Goal: Use online tool/utility: Utilize a website feature to perform a specific function

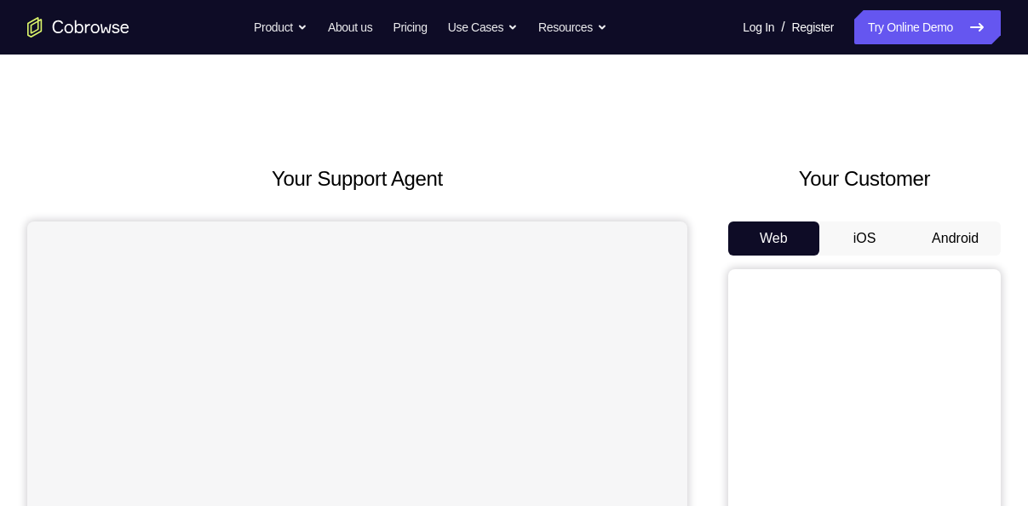
click at [951, 233] on button "Android" at bounding box center [955, 238] width 91 height 34
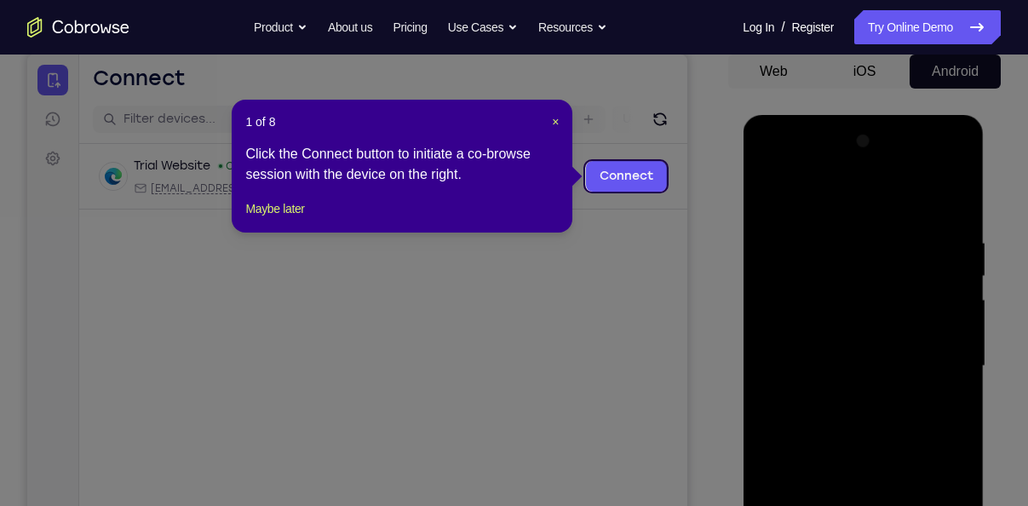
scroll to position [166, 0]
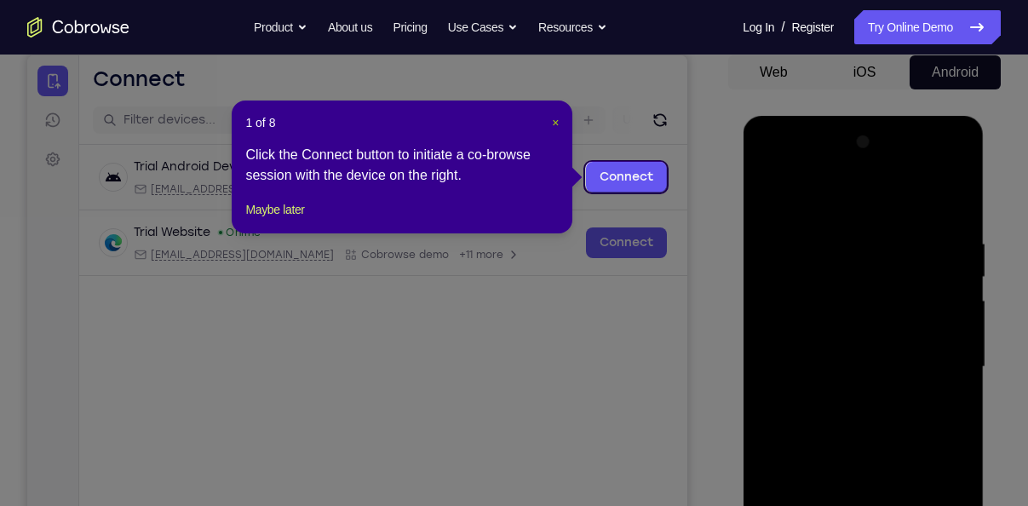
click at [554, 120] on span "×" at bounding box center [555, 123] width 7 height 14
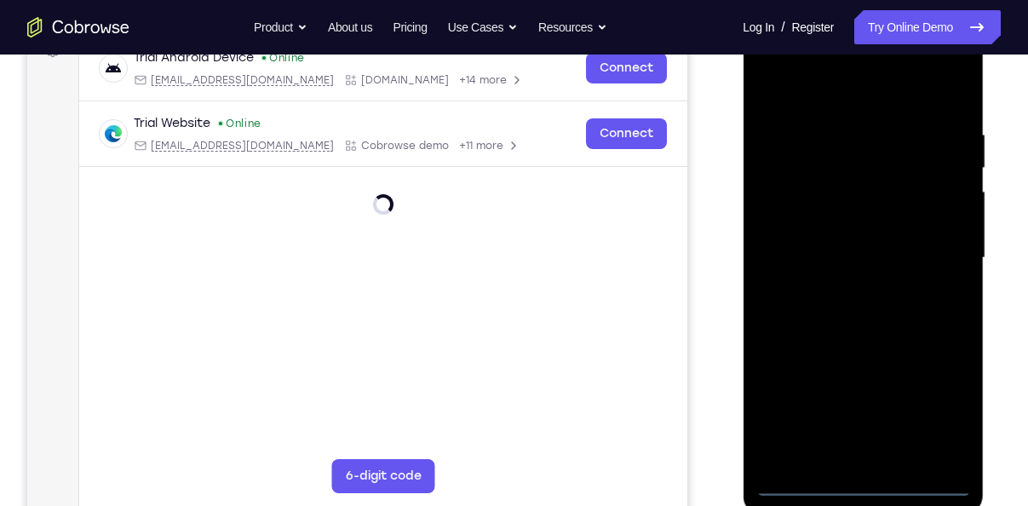
scroll to position [277, 0]
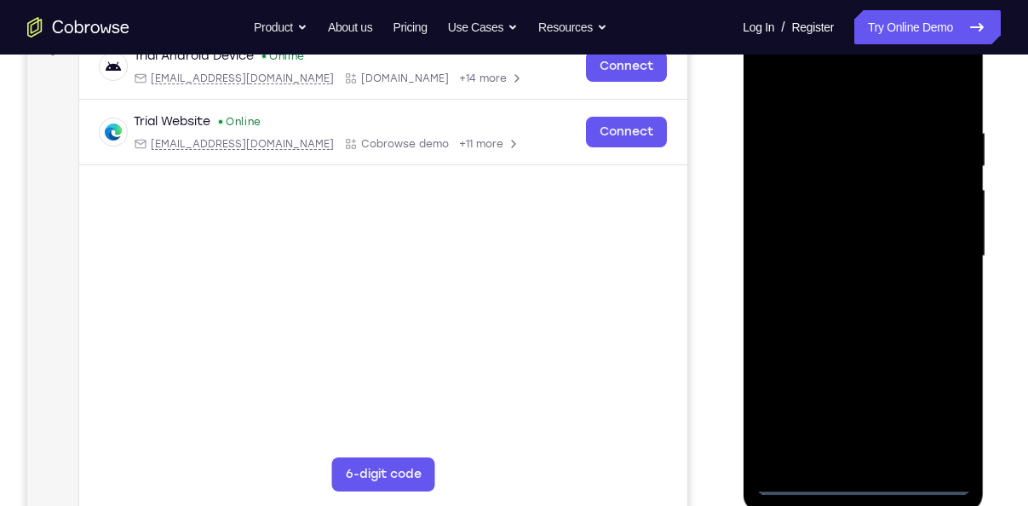
click at [866, 488] on div at bounding box center [863, 256] width 215 height 477
click at [946, 408] on div at bounding box center [863, 256] width 215 height 477
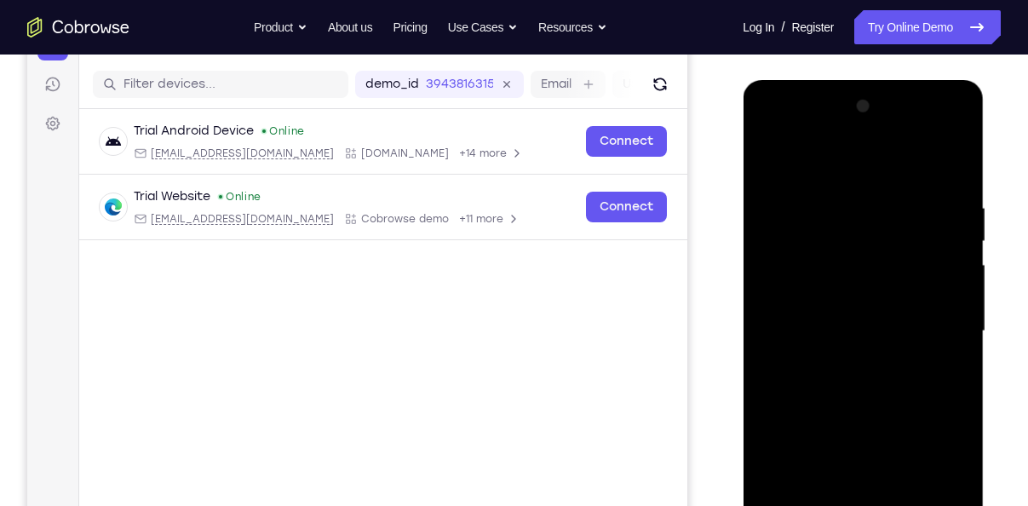
scroll to position [200, 0]
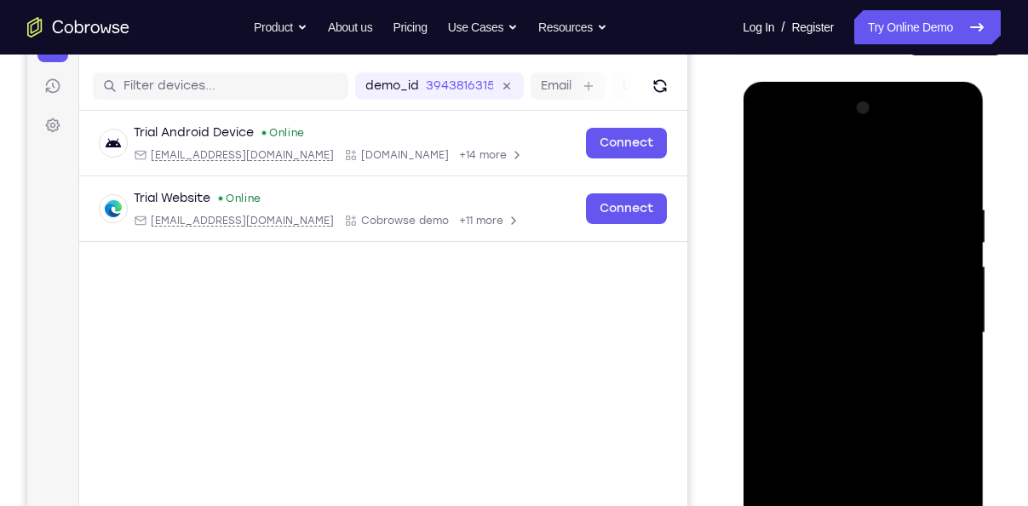
click at [814, 171] on div at bounding box center [863, 333] width 215 height 477
click at [930, 321] on div at bounding box center [863, 333] width 215 height 477
click at [841, 368] on div at bounding box center [863, 333] width 215 height 477
click at [825, 314] on div at bounding box center [863, 333] width 215 height 477
click at [822, 304] on div at bounding box center [863, 333] width 215 height 477
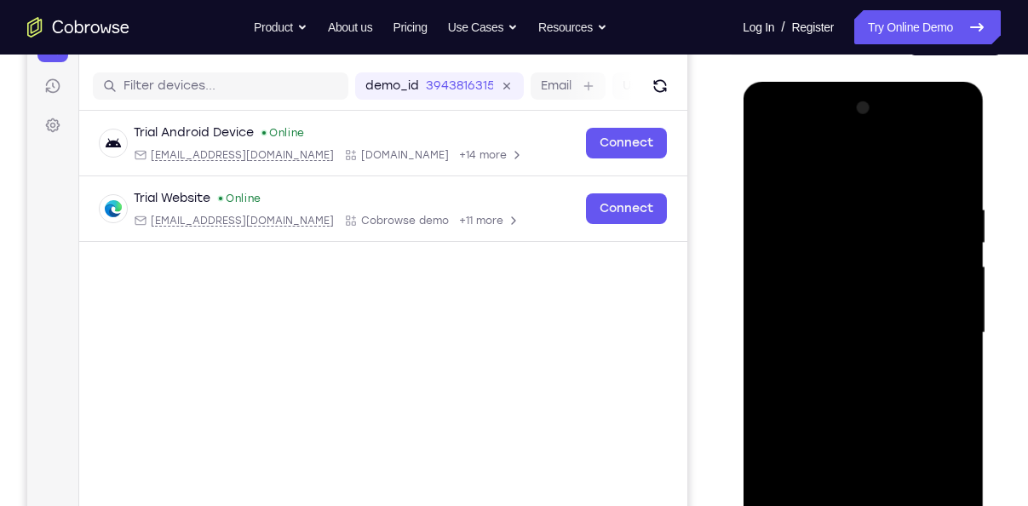
click at [842, 330] on div at bounding box center [863, 333] width 215 height 477
click at [830, 398] on div at bounding box center [863, 333] width 215 height 477
click at [836, 386] on div at bounding box center [863, 333] width 215 height 477
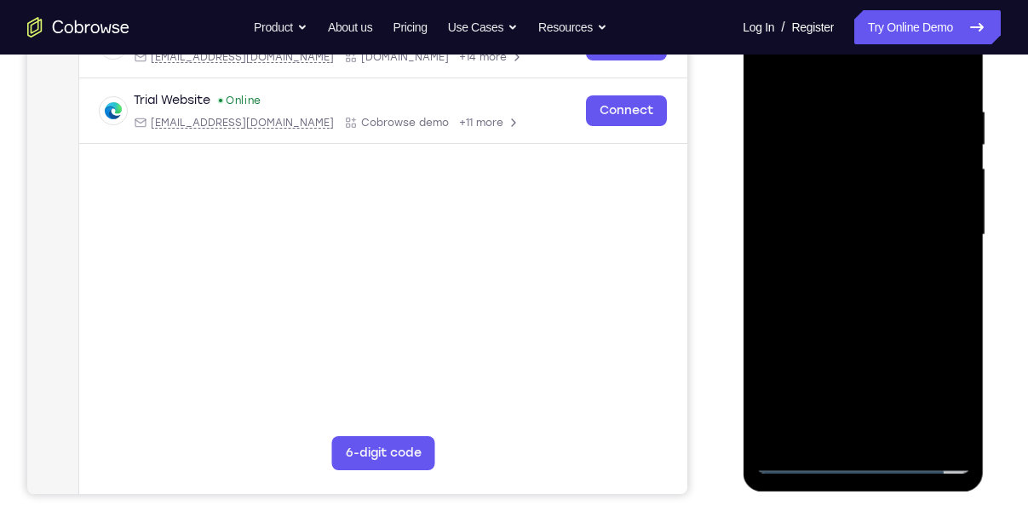
scroll to position [299, 0]
click at [888, 321] on div at bounding box center [863, 234] width 215 height 477
click at [956, 434] on div at bounding box center [863, 234] width 215 height 477
click at [905, 436] on div at bounding box center [863, 234] width 215 height 477
click at [859, 326] on div at bounding box center [863, 234] width 215 height 477
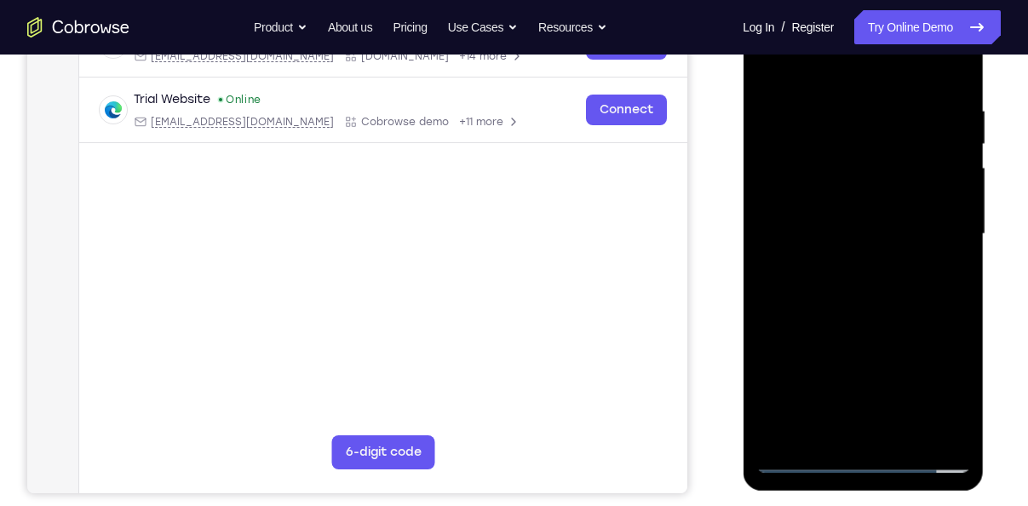
click at [796, 459] on div at bounding box center [863, 234] width 215 height 477
drag, startPoint x: 870, startPoint y: 156, endPoint x: 869, endPoint y: 314, distance: 158.4
click at [869, 314] on div at bounding box center [863, 234] width 215 height 477
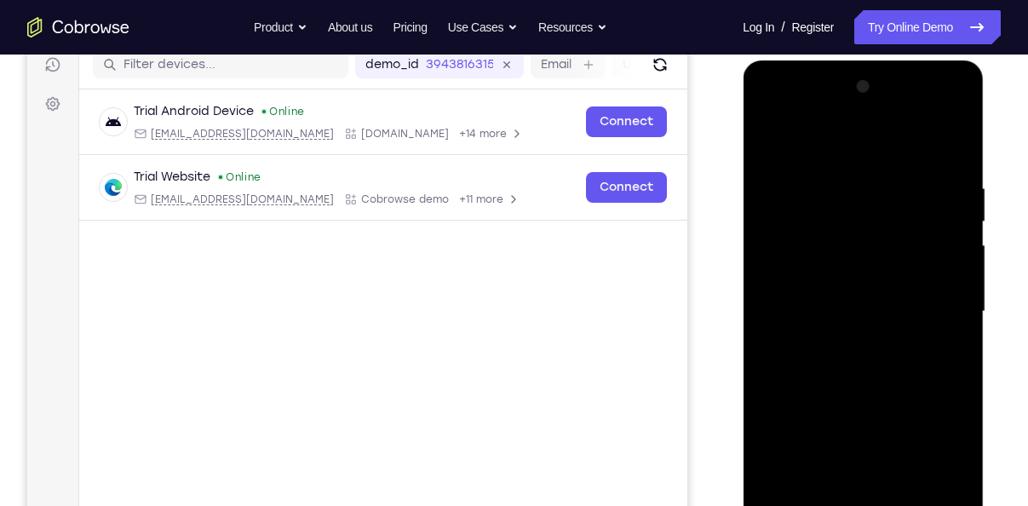
scroll to position [219, 0]
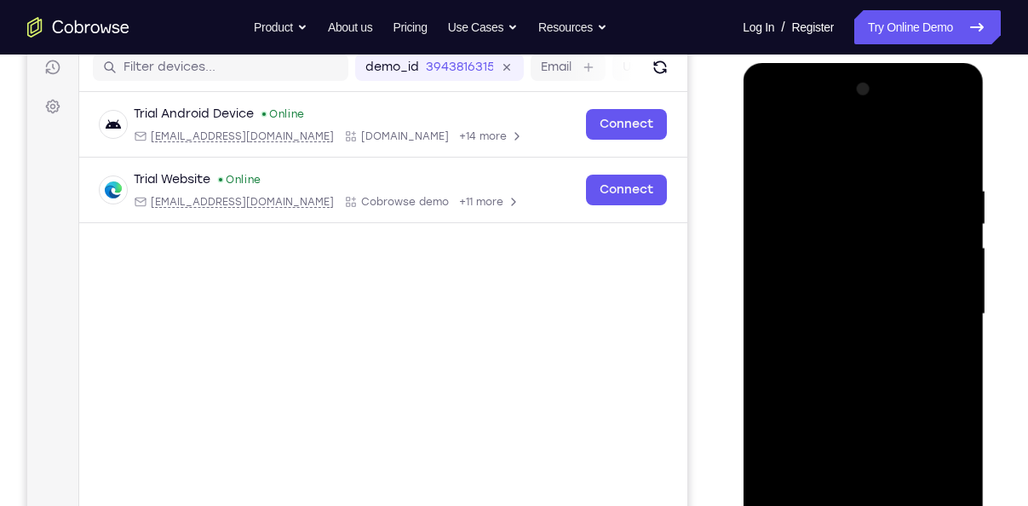
drag, startPoint x: 922, startPoint y: 205, endPoint x: 772, endPoint y: 197, distance: 151.0
click at [772, 197] on div at bounding box center [863, 314] width 215 height 477
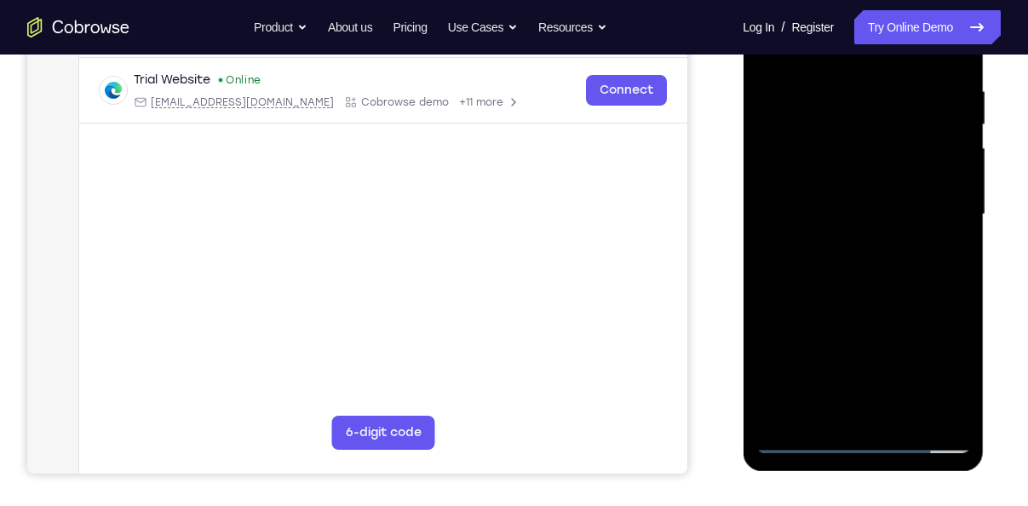
scroll to position [319, 0]
click at [953, 411] on div at bounding box center [863, 213] width 215 height 477
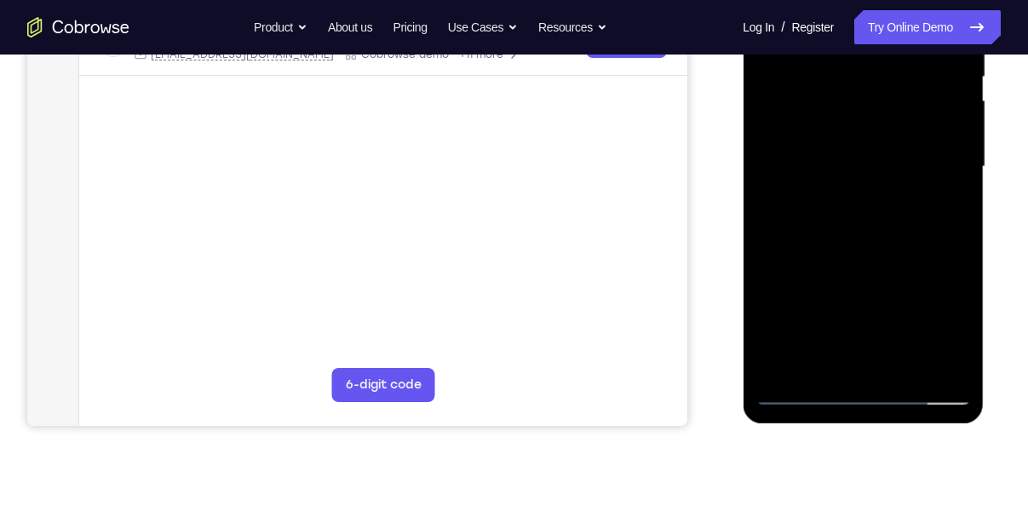
scroll to position [359, 0]
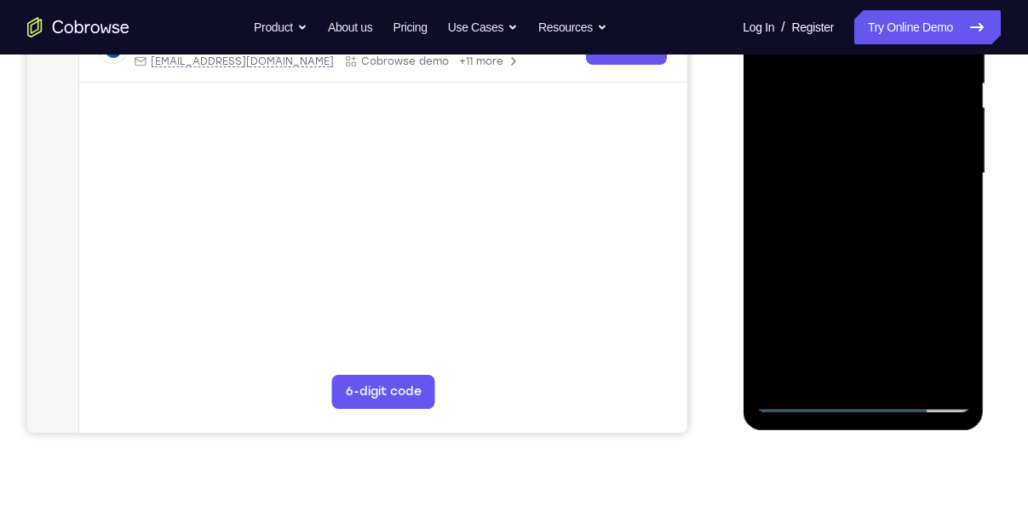
drag, startPoint x: 862, startPoint y: 305, endPoint x: 853, endPoint y: 145, distance: 160.4
click at [853, 145] on div at bounding box center [863, 173] width 215 height 477
drag, startPoint x: 856, startPoint y: 334, endPoint x: 871, endPoint y: 148, distance: 186.3
click at [871, 148] on div at bounding box center [863, 173] width 215 height 477
click at [960, 225] on div at bounding box center [863, 173] width 215 height 477
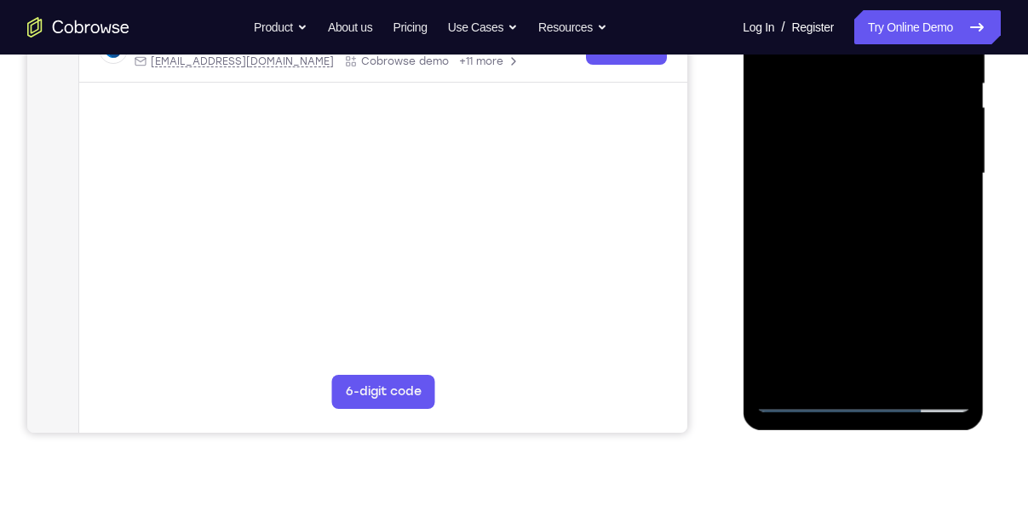
drag, startPoint x: 878, startPoint y: 250, endPoint x: 890, endPoint y: 92, distance: 158.9
click at [890, 92] on div at bounding box center [863, 173] width 215 height 477
click at [941, 261] on div at bounding box center [863, 173] width 215 height 477
click at [962, 66] on div at bounding box center [863, 173] width 215 height 477
drag, startPoint x: 891, startPoint y: 153, endPoint x: 883, endPoint y: 254, distance: 100.8
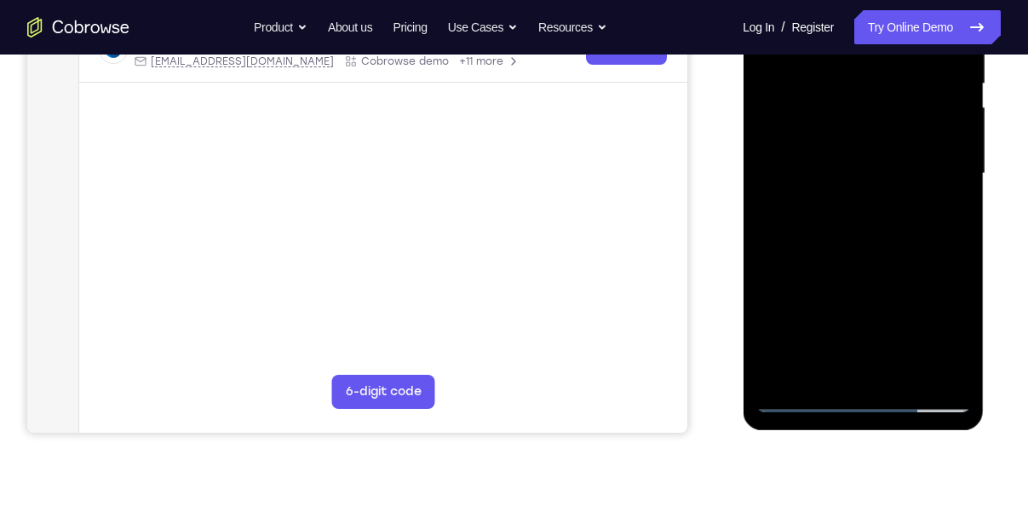
click at [883, 254] on div at bounding box center [863, 173] width 215 height 477
click at [955, 171] on div at bounding box center [863, 173] width 215 height 477
click at [765, 170] on div at bounding box center [863, 173] width 215 height 477
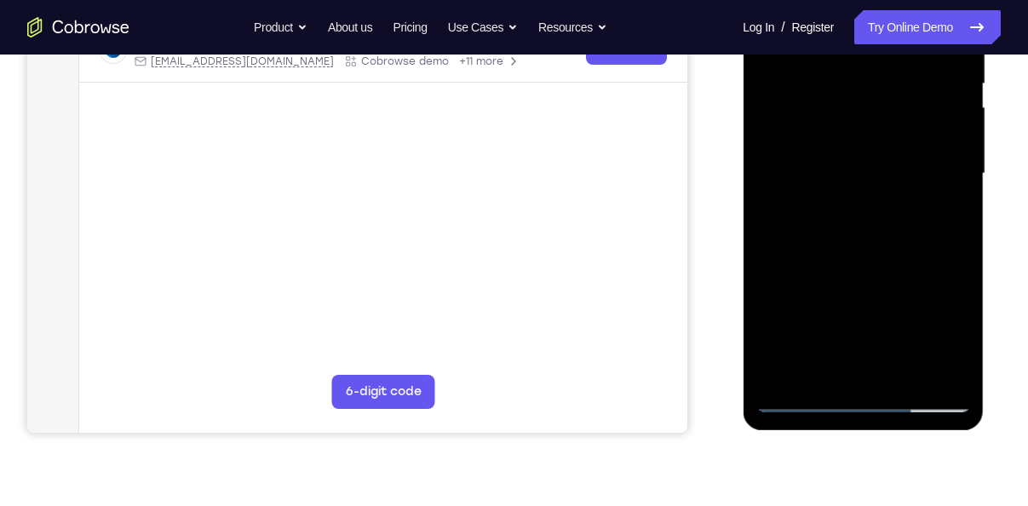
click at [778, 378] on div at bounding box center [863, 173] width 215 height 477
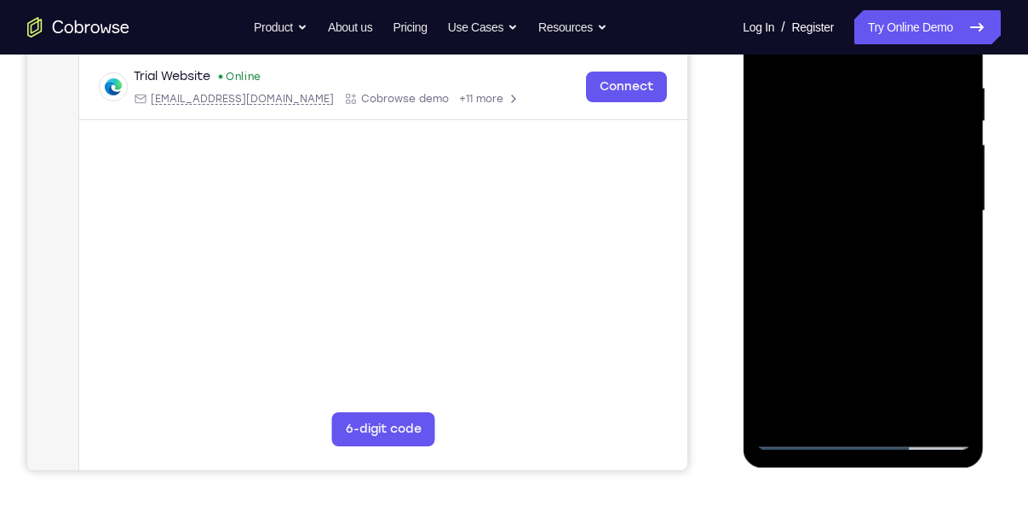
scroll to position [304, 0]
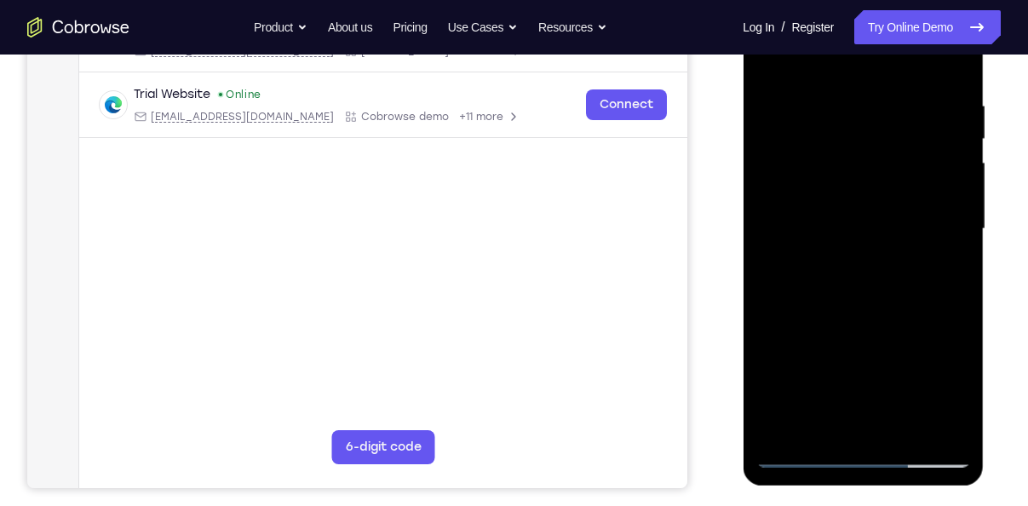
drag, startPoint x: 858, startPoint y: 152, endPoint x: 867, endPoint y: 296, distance: 143.4
click at [867, 296] on div at bounding box center [863, 229] width 215 height 477
drag, startPoint x: 870, startPoint y: 134, endPoint x: 888, endPoint y: 306, distance: 173.1
click at [888, 306] on div at bounding box center [863, 229] width 215 height 477
drag, startPoint x: 888, startPoint y: 306, endPoint x: 912, endPoint y: 116, distance: 191.4
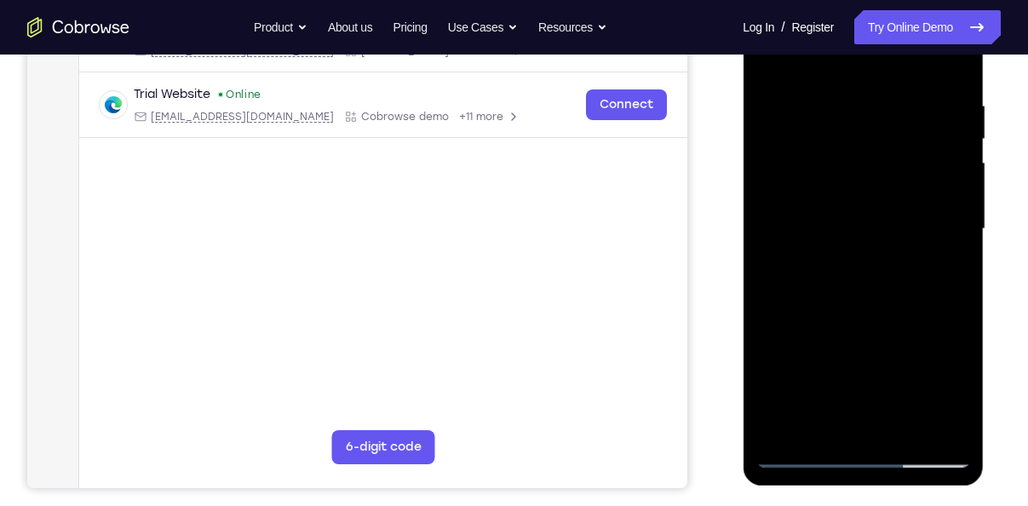
click at [912, 116] on div at bounding box center [863, 229] width 215 height 477
drag, startPoint x: 857, startPoint y: 348, endPoint x: 883, endPoint y: 163, distance: 187.6
click at [883, 163] on div at bounding box center [863, 229] width 215 height 477
drag, startPoint x: 868, startPoint y: 302, endPoint x: 897, endPoint y: 167, distance: 137.7
click at [897, 167] on div at bounding box center [863, 229] width 215 height 477
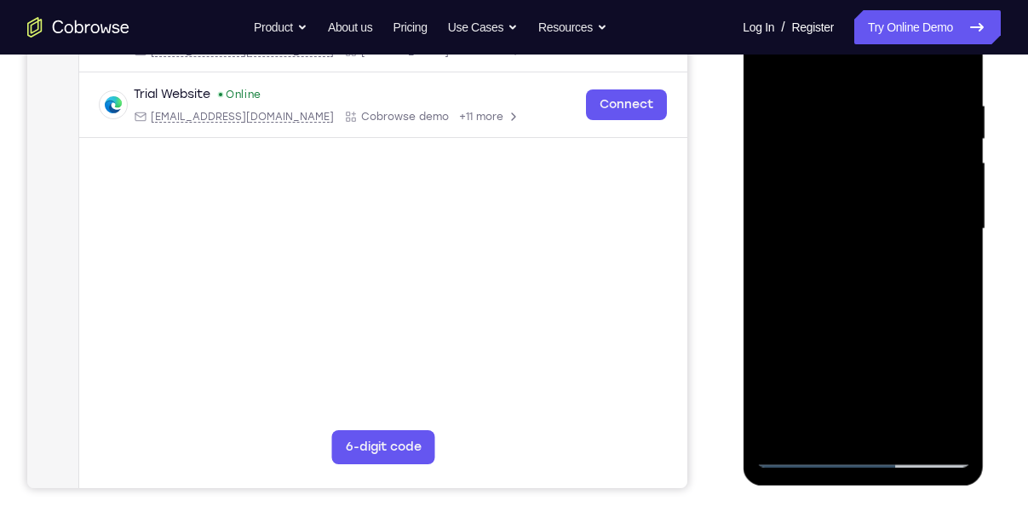
drag, startPoint x: 853, startPoint y: 365, endPoint x: 886, endPoint y: 161, distance: 206.1
click at [886, 161] on div at bounding box center [863, 229] width 215 height 477
drag, startPoint x: 866, startPoint y: 315, endPoint x: 894, endPoint y: 152, distance: 165.1
click at [894, 152] on div at bounding box center [863, 229] width 215 height 477
drag, startPoint x: 880, startPoint y: 328, endPoint x: 900, endPoint y: 175, distance: 154.7
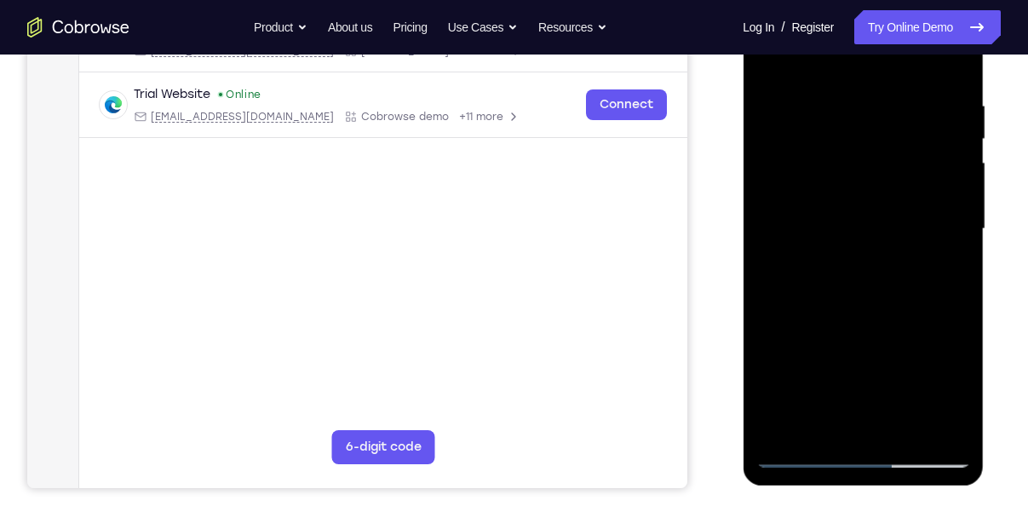
click at [900, 175] on div at bounding box center [863, 229] width 215 height 477
drag, startPoint x: 895, startPoint y: 342, endPoint x: 917, endPoint y: 141, distance: 202.2
click at [917, 141] on div at bounding box center [863, 229] width 215 height 477
click at [956, 164] on div at bounding box center [863, 229] width 215 height 477
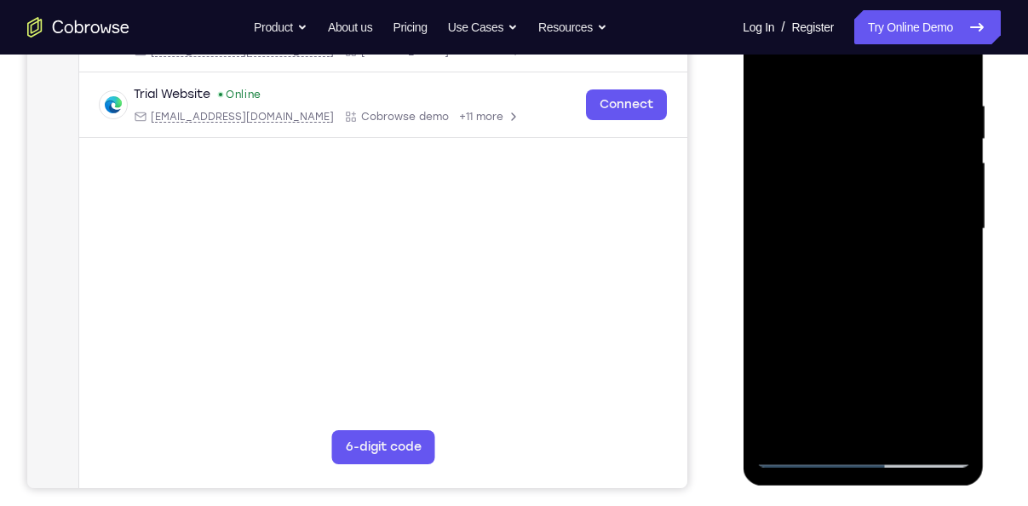
click at [955, 431] on div at bounding box center [863, 229] width 215 height 477
click at [809, 183] on div at bounding box center [863, 229] width 215 height 477
drag, startPoint x: 809, startPoint y: 183, endPoint x: 789, endPoint y: 359, distance: 177.5
click at [789, 359] on div at bounding box center [863, 229] width 215 height 477
drag, startPoint x: 880, startPoint y: 144, endPoint x: 897, endPoint y: 318, distance: 174.6
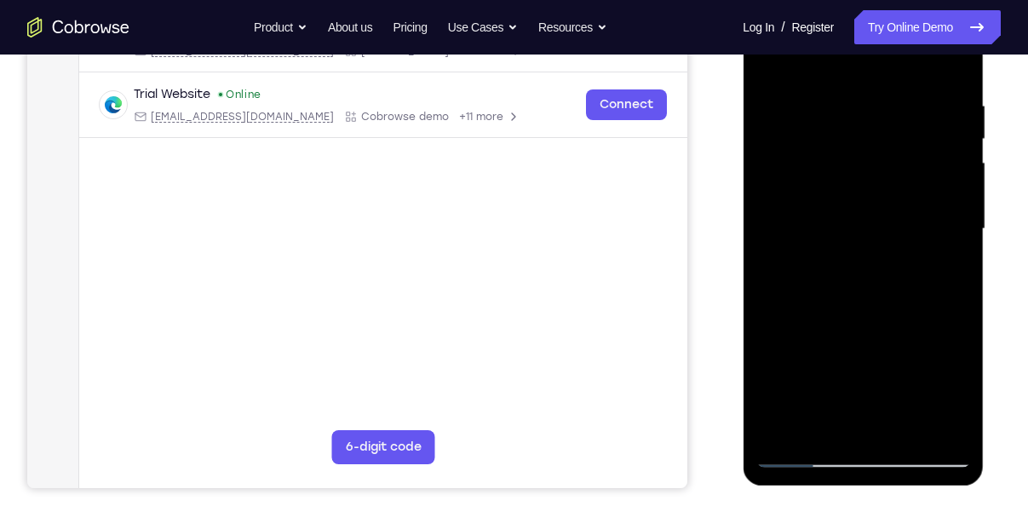
click at [897, 318] on div at bounding box center [863, 229] width 215 height 477
click at [779, 434] on div at bounding box center [863, 229] width 215 height 477
click at [829, 100] on div at bounding box center [863, 229] width 215 height 477
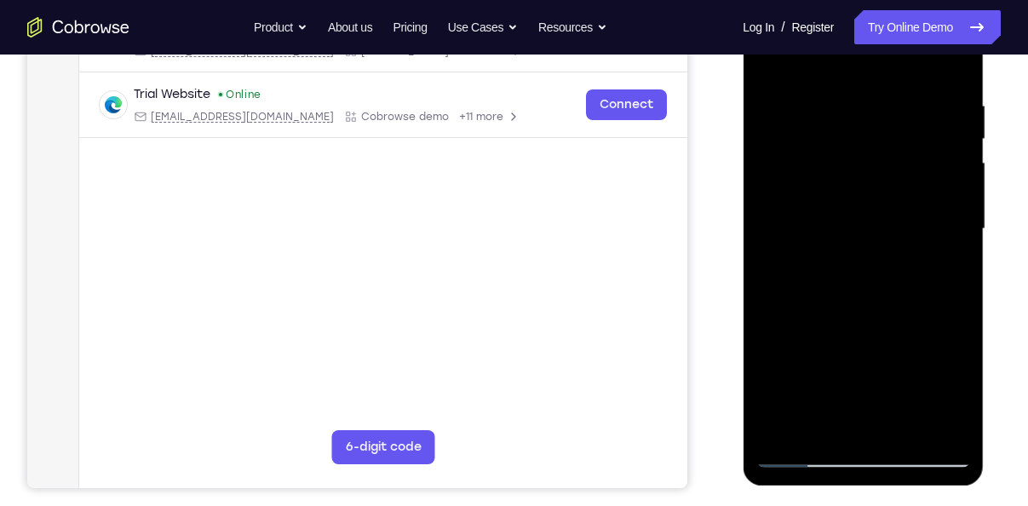
click at [957, 259] on div at bounding box center [863, 229] width 215 height 477
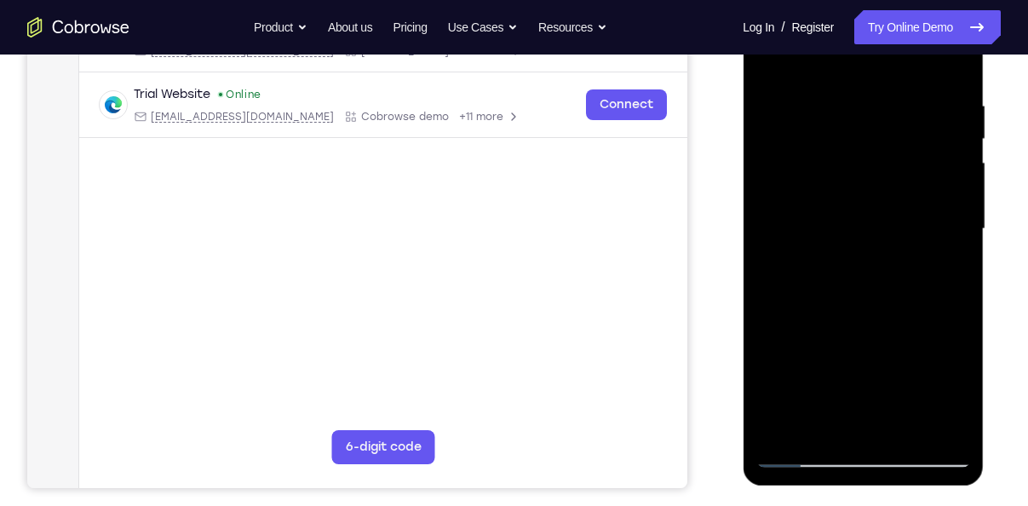
drag, startPoint x: 958, startPoint y: 152, endPoint x: 812, endPoint y: 185, distance: 150.2
click at [812, 185] on div at bounding box center [863, 229] width 215 height 477
click at [940, 234] on div at bounding box center [863, 229] width 215 height 477
click at [953, 169] on div at bounding box center [863, 229] width 215 height 477
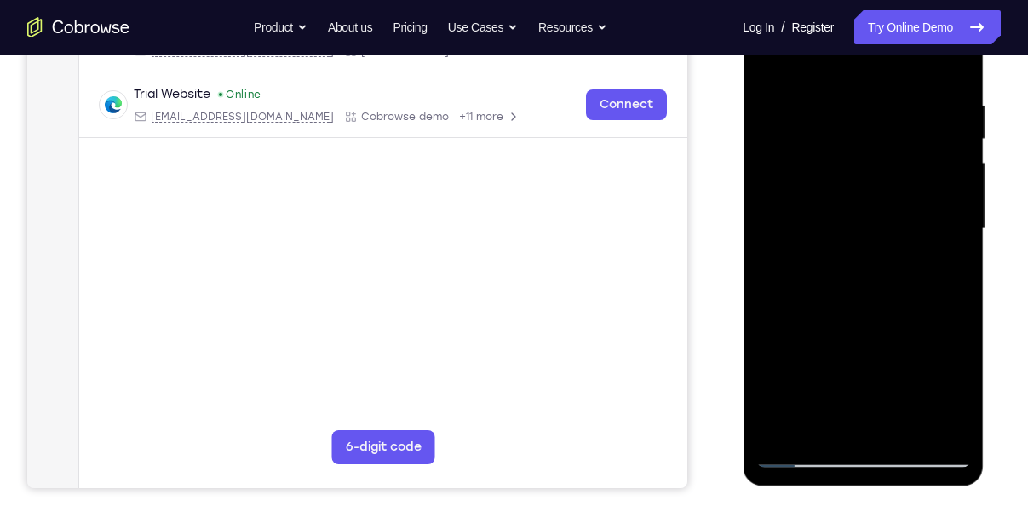
click at [781, 198] on div at bounding box center [863, 229] width 215 height 477
drag, startPoint x: 940, startPoint y: 223, endPoint x: 1468, endPoint y: 221, distance: 528.1
click at [743, 244] on html "Online web based iOS Simulators and Android Emulators. Run iPhone, iPad, Mobile…" at bounding box center [864, 233] width 243 height 511
click at [951, 265] on div at bounding box center [863, 229] width 215 height 477
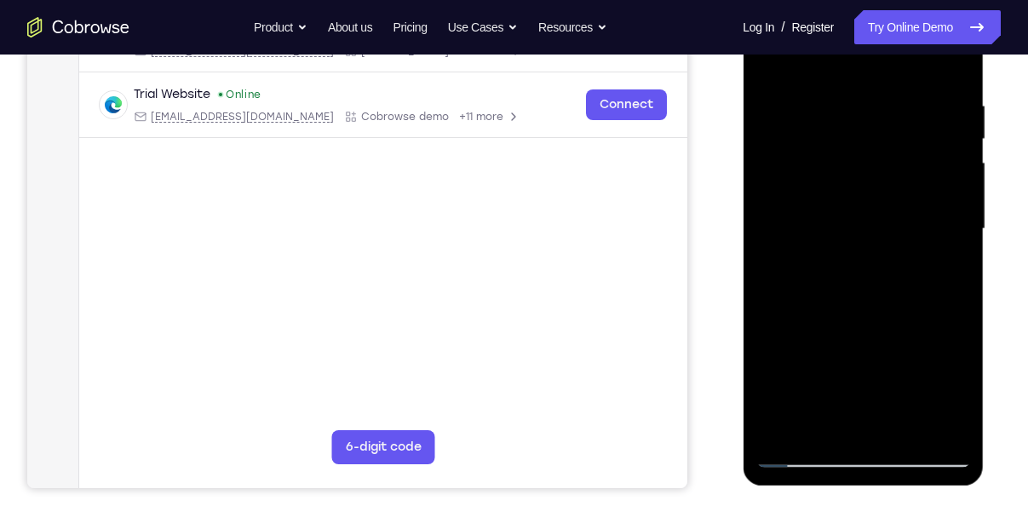
click at [950, 71] on div at bounding box center [863, 229] width 215 height 477
click at [904, 430] on div at bounding box center [863, 229] width 215 height 477
click at [795, 461] on div at bounding box center [863, 229] width 215 height 477
click at [784, 431] on div at bounding box center [863, 229] width 215 height 477
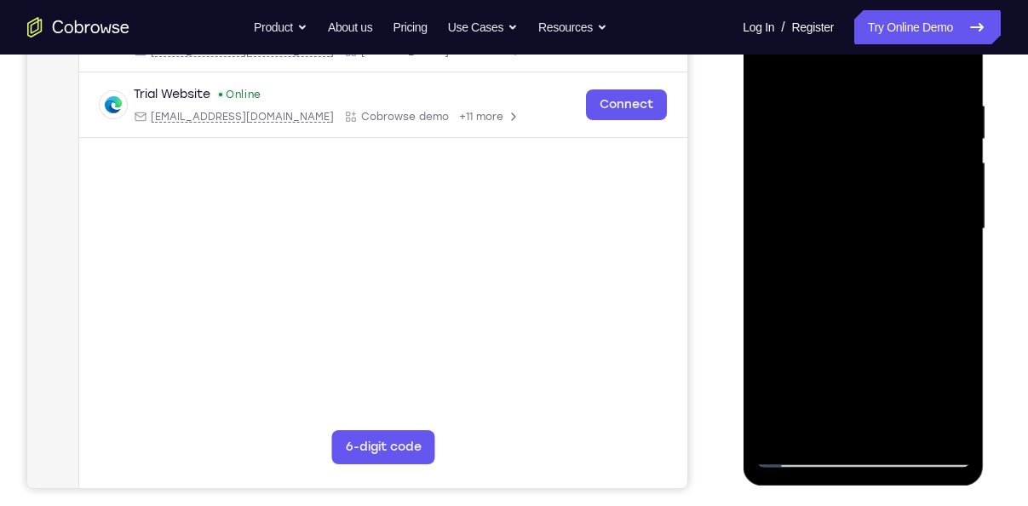
click at [784, 431] on div at bounding box center [863, 229] width 215 height 477
drag, startPoint x: 863, startPoint y: 146, endPoint x: 871, endPoint y: 311, distance: 165.5
click at [871, 311] on div at bounding box center [863, 229] width 215 height 477
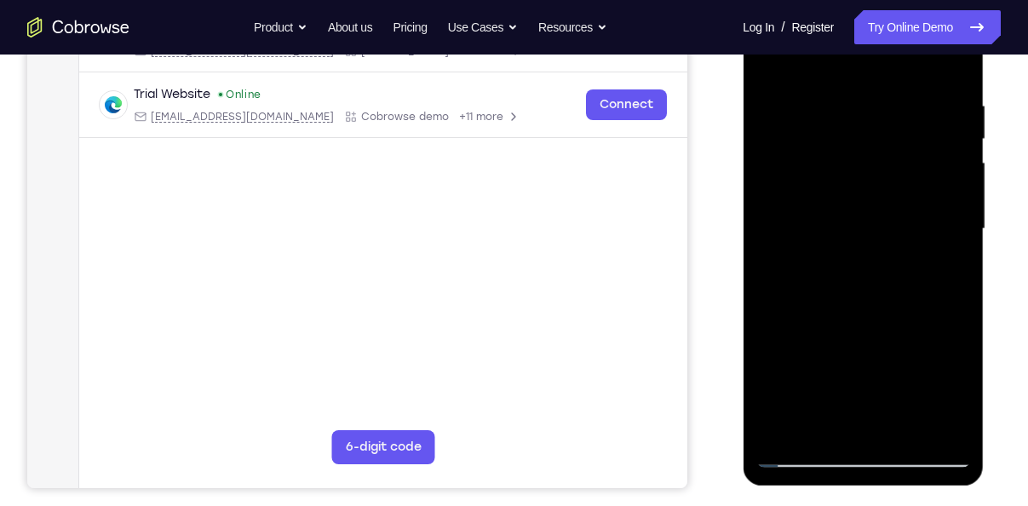
drag, startPoint x: 868, startPoint y: 151, endPoint x: 887, endPoint y: 262, distance: 113.1
click at [887, 262] on div at bounding box center [863, 229] width 215 height 477
drag, startPoint x: 860, startPoint y: 330, endPoint x: 857, endPoint y: 106, distance: 223.2
click at [857, 106] on div at bounding box center [863, 229] width 215 height 477
drag, startPoint x: 861, startPoint y: 314, endPoint x: 860, endPoint y: 72, distance: 241.9
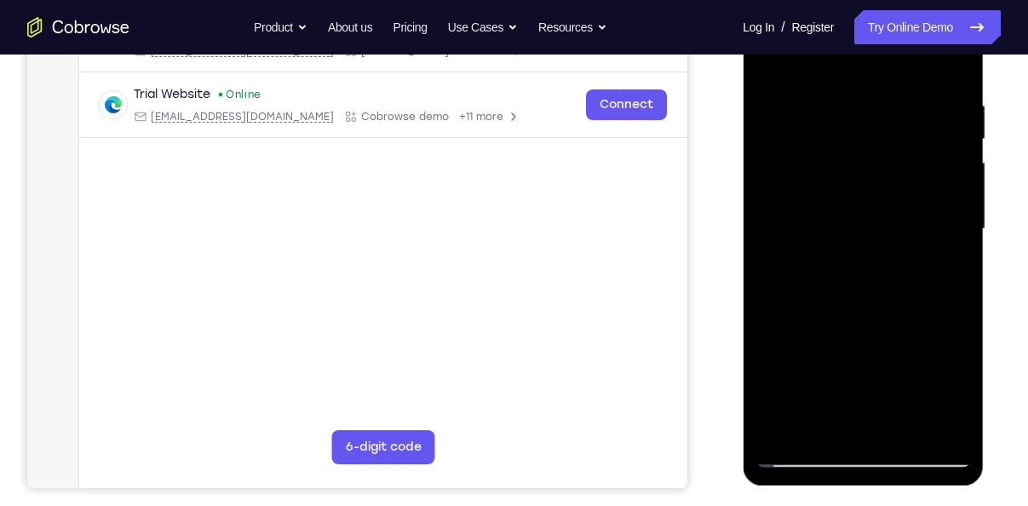
click at [860, 72] on div at bounding box center [863, 229] width 215 height 477
click at [949, 342] on div at bounding box center [863, 229] width 215 height 477
click at [943, 342] on div at bounding box center [863, 229] width 215 height 477
drag, startPoint x: 925, startPoint y: 355, endPoint x: 909, endPoint y: 251, distance: 105.2
click at [909, 251] on div at bounding box center [863, 229] width 215 height 477
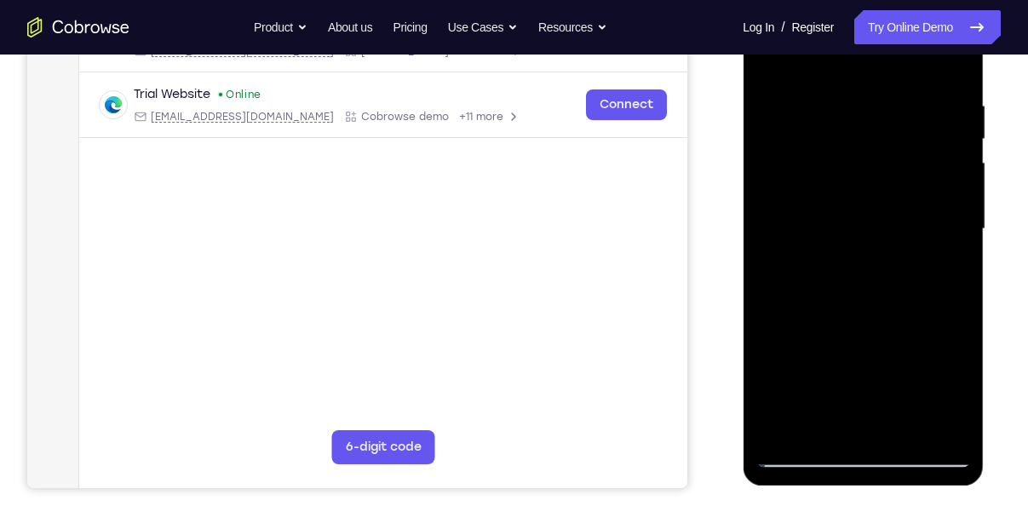
drag, startPoint x: 901, startPoint y: 308, endPoint x: 884, endPoint y: 183, distance: 126.4
click at [884, 183] on div at bounding box center [863, 229] width 215 height 477
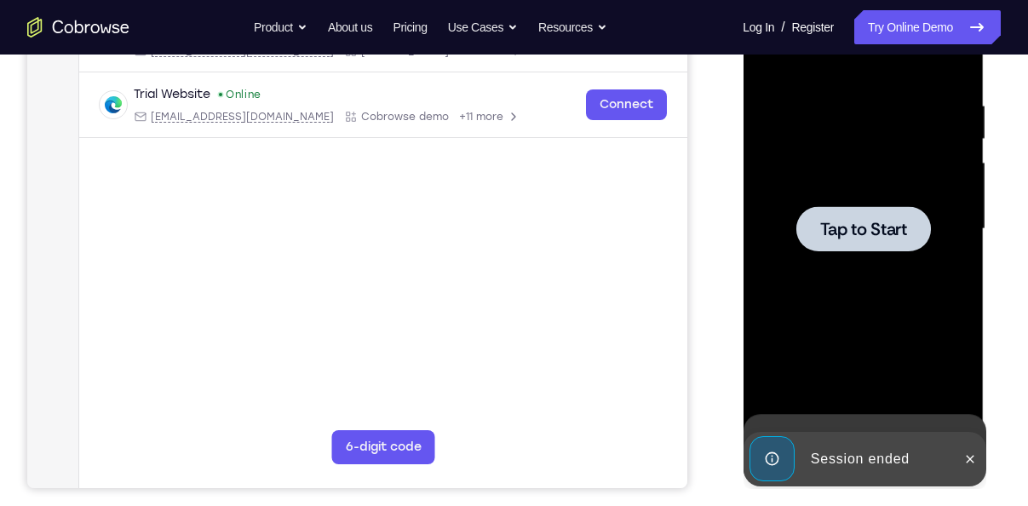
drag, startPoint x: 886, startPoint y: 312, endPoint x: 876, endPoint y: 28, distance: 283.8
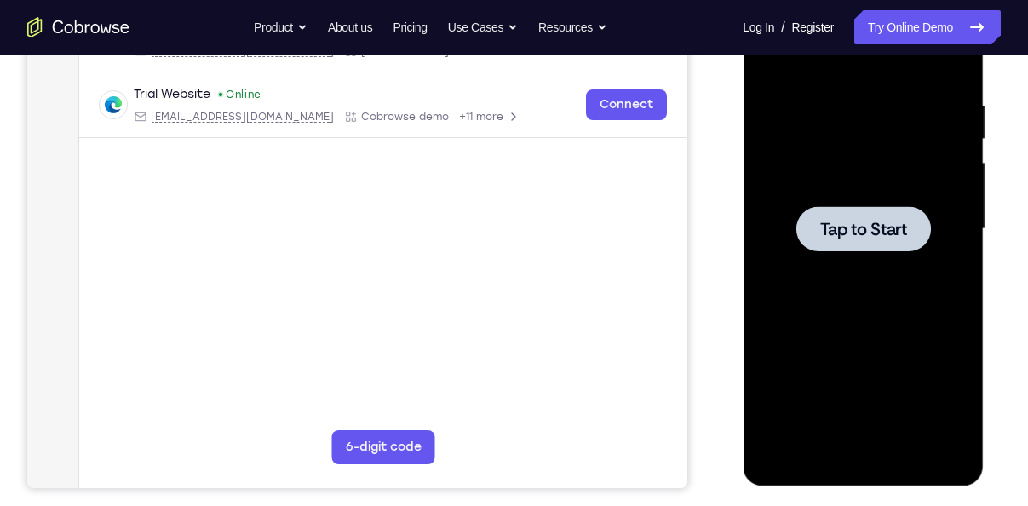
click at [794, 264] on div at bounding box center [863, 229] width 215 height 477
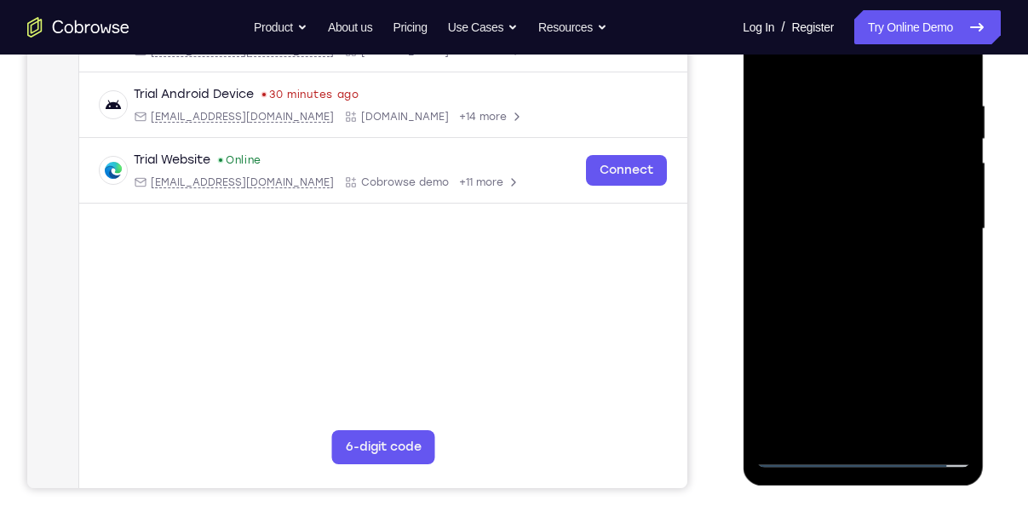
click at [859, 449] on div at bounding box center [863, 229] width 215 height 477
click at [856, 443] on div at bounding box center [863, 229] width 215 height 477
click at [858, 450] on div at bounding box center [863, 229] width 215 height 477
click at [946, 394] on div at bounding box center [863, 229] width 215 height 477
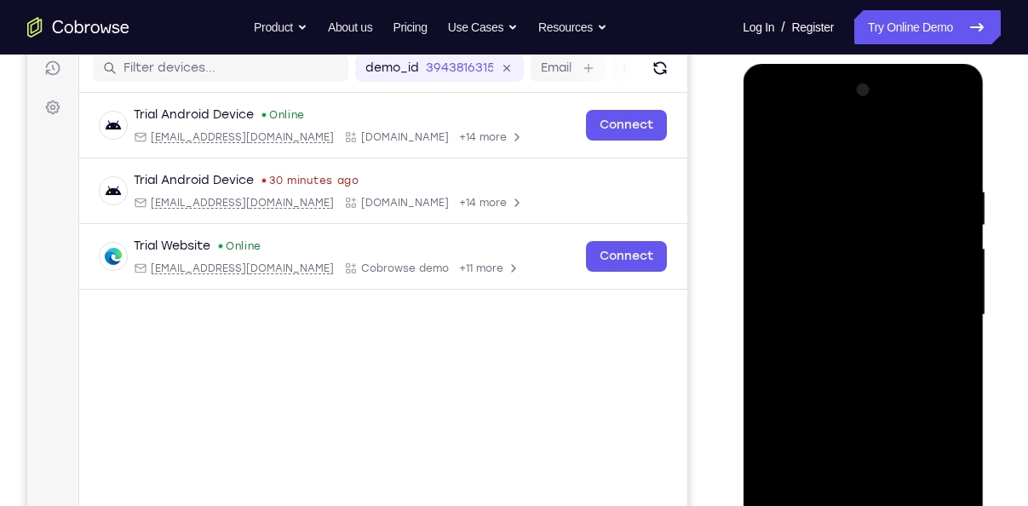
scroll to position [222, 0]
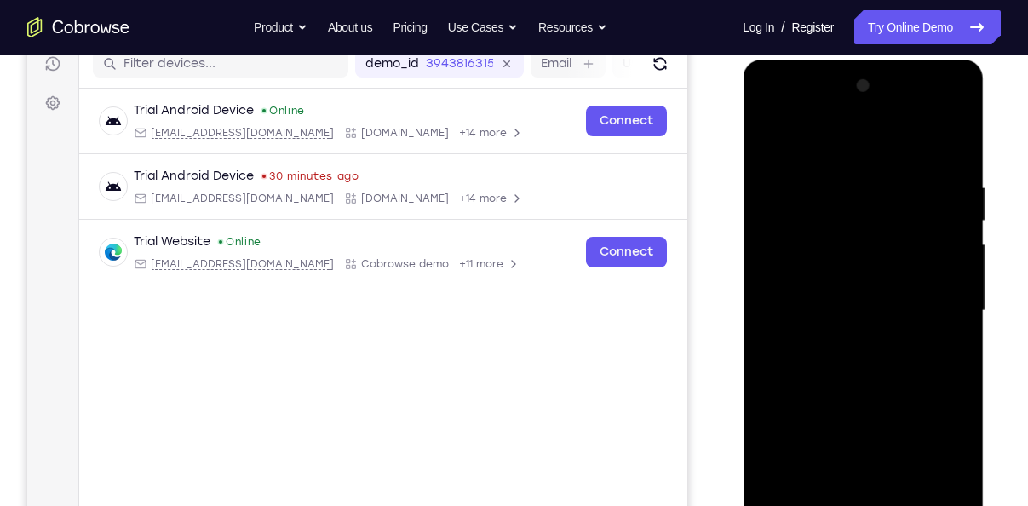
click at [830, 141] on div at bounding box center [863, 310] width 215 height 477
click at [928, 307] on div at bounding box center [863, 310] width 215 height 477
click at [850, 345] on div at bounding box center [863, 310] width 215 height 477
click at [819, 299] on div at bounding box center [863, 310] width 215 height 477
